Goal: Find contact information: Find contact information

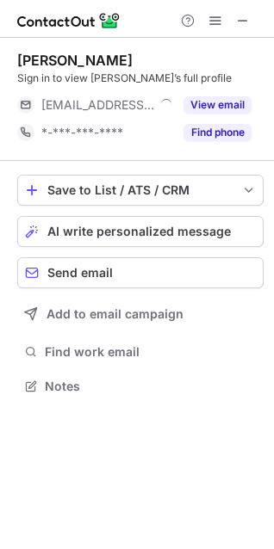
scroll to position [374, 274]
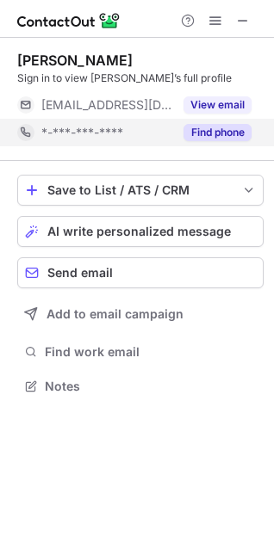
click at [209, 137] on button "Find phone" at bounding box center [217, 132] width 68 height 17
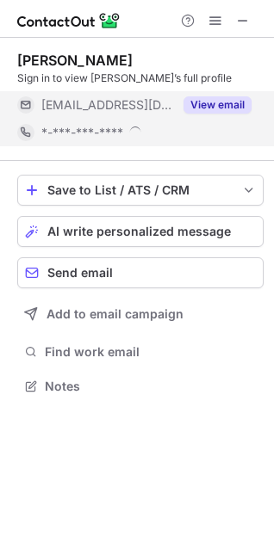
click at [208, 108] on button "View email" at bounding box center [217, 104] width 68 height 17
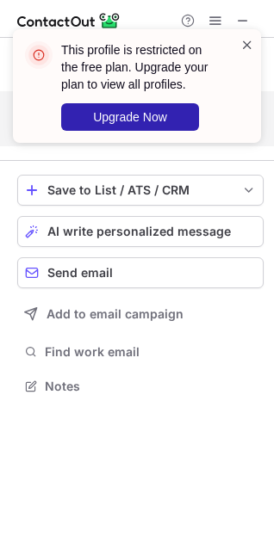
click at [243, 46] on span at bounding box center [247, 44] width 14 height 17
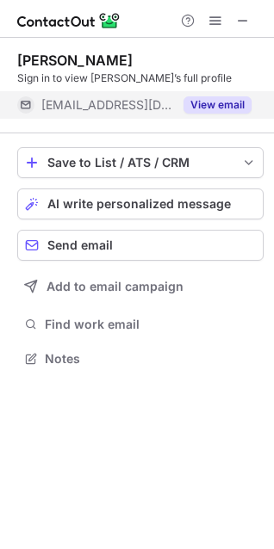
scroll to position [347, 274]
click at [225, 110] on button "View email" at bounding box center [217, 104] width 68 height 17
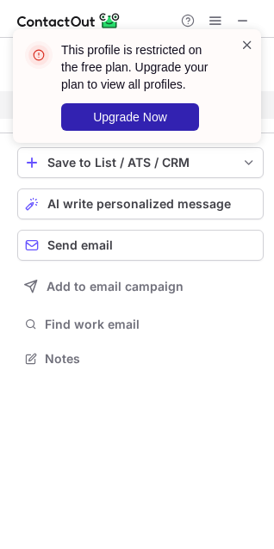
click at [250, 47] on span at bounding box center [247, 44] width 14 height 17
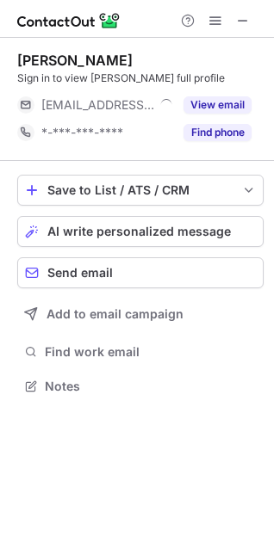
scroll to position [374, 274]
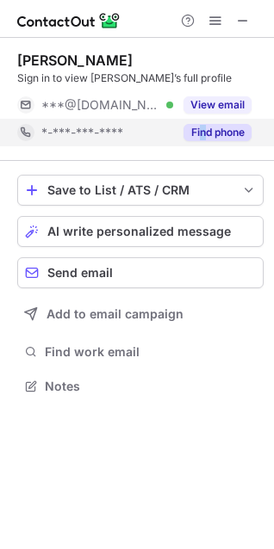
click at [200, 144] on div "Find phone" at bounding box center [212, 133] width 78 height 28
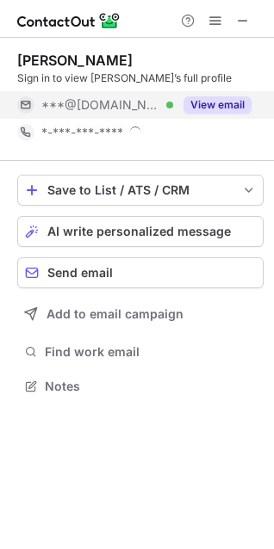
click at [221, 103] on div "[PERSON_NAME] Sign in to view [PERSON_NAME]’s full profile ***@[DOMAIN_NAME] Ve…" at bounding box center [137, 274] width 274 height 549
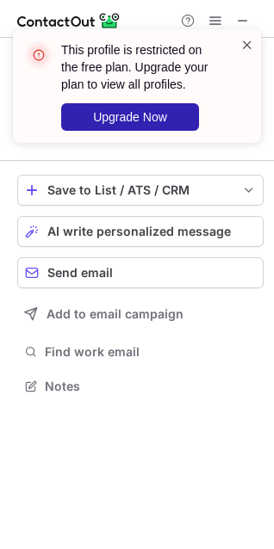
click at [250, 44] on span at bounding box center [247, 44] width 14 height 17
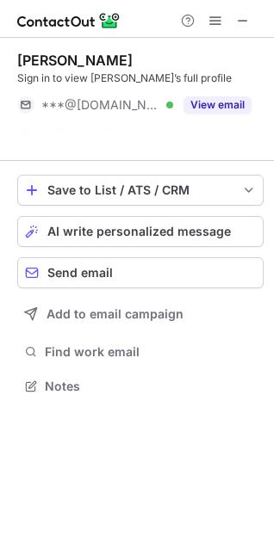
click at [236, 108] on div "This profile is restricted on the free plan. Upgrade your plan to view all prof…" at bounding box center [130, 86] width 220 height 100
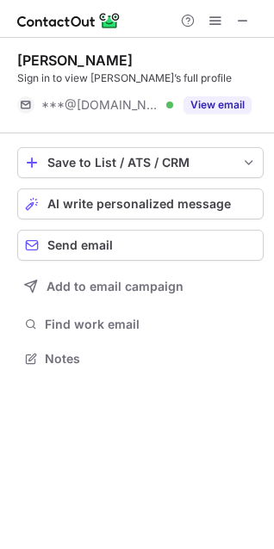
scroll to position [347, 274]
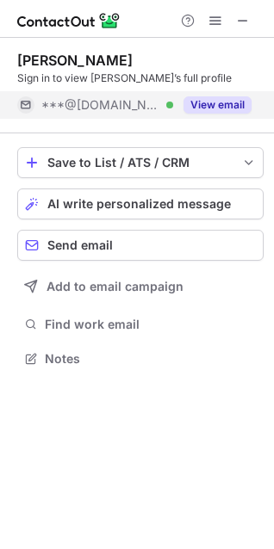
click at [234, 108] on button "View email" at bounding box center [217, 104] width 68 height 17
